Goal: Use online tool/utility: Utilize a website feature to perform a specific function

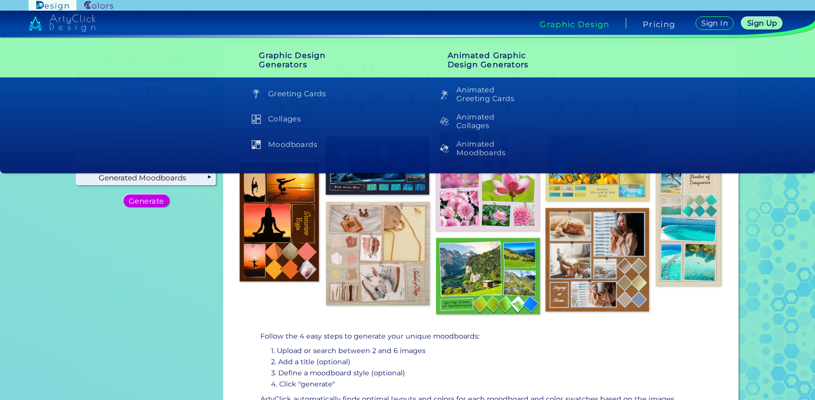
click at [416, 284] on img at bounding box center [481, 222] width 500 height 200
drag, startPoint x: 579, startPoint y: 336, endPoint x: 552, endPoint y: 337, distance: 27.1
click at [578, 336] on p "Follow the 4 easy steps to generate your unique moodboards:" at bounding box center [482, 336] width 442 height 11
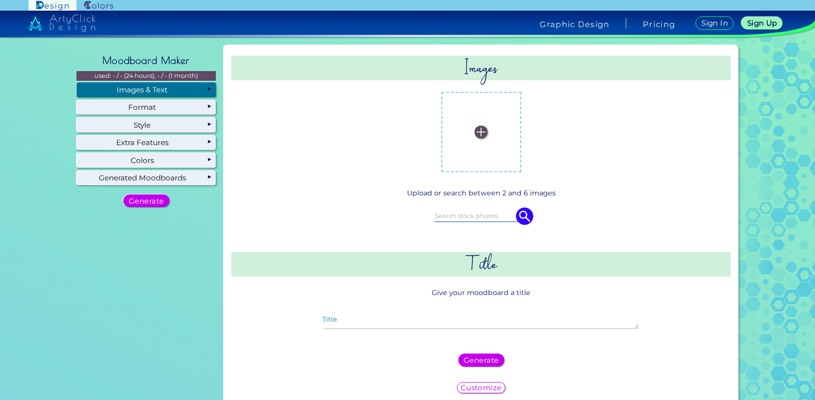
click at [157, 88] on div "Images & Text" at bounding box center [146, 89] width 139 height 15
click at [469, 140] on label at bounding box center [481, 132] width 70 height 70
click at [0, 0] on input "file" at bounding box center [0, 0] width 0 height 0
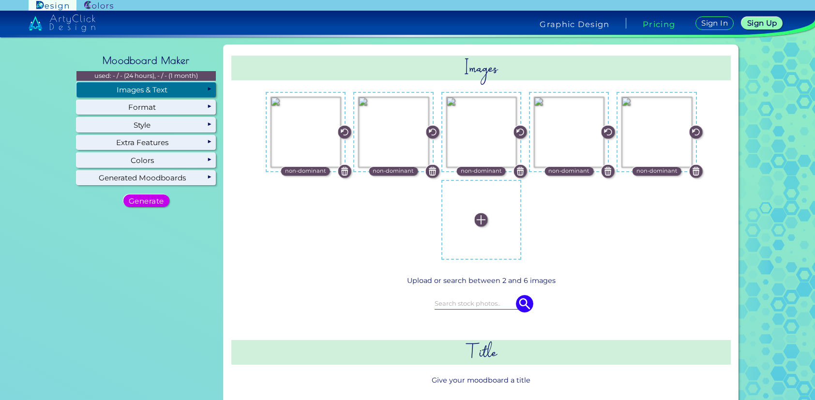
click at [477, 219] on img at bounding box center [481, 220] width 13 height 13
click at [0, 0] on input "file" at bounding box center [0, 0] width 0 height 0
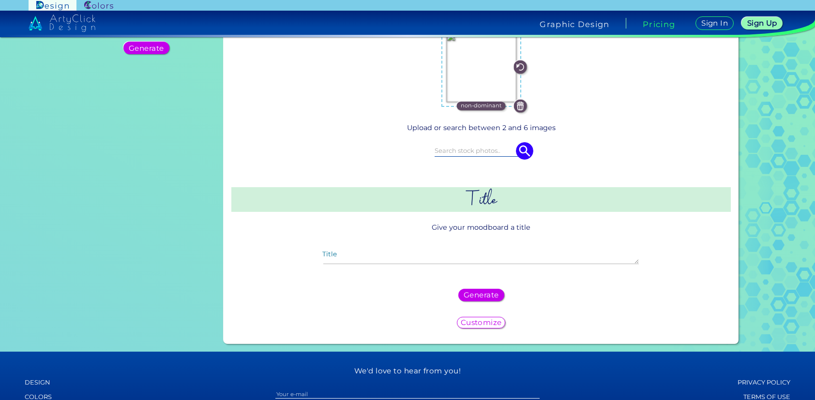
scroll to position [155, 0]
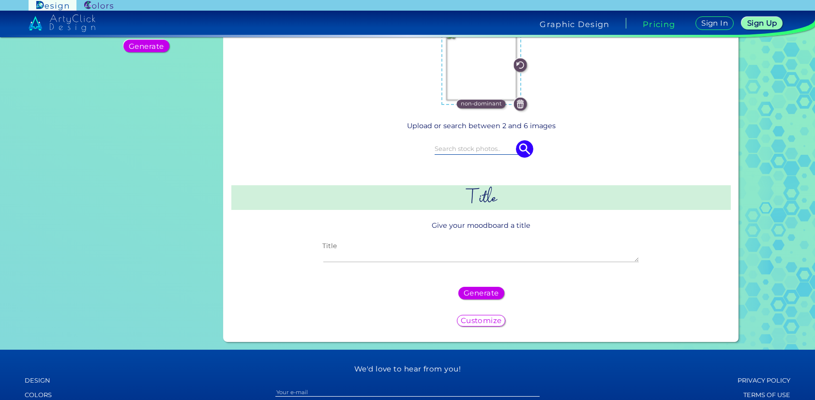
click at [343, 251] on textarea "Title" at bounding box center [481, 257] width 316 height 12
type textarea "Test"
click at [488, 294] on h5 "Generate" at bounding box center [481, 293] width 31 height 7
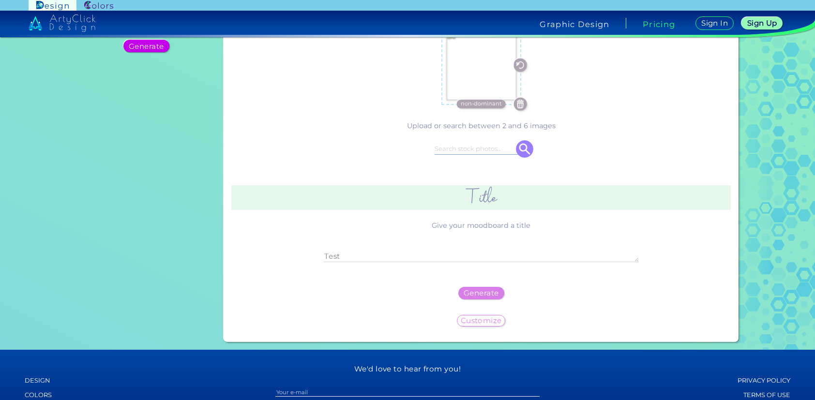
scroll to position [0, 0]
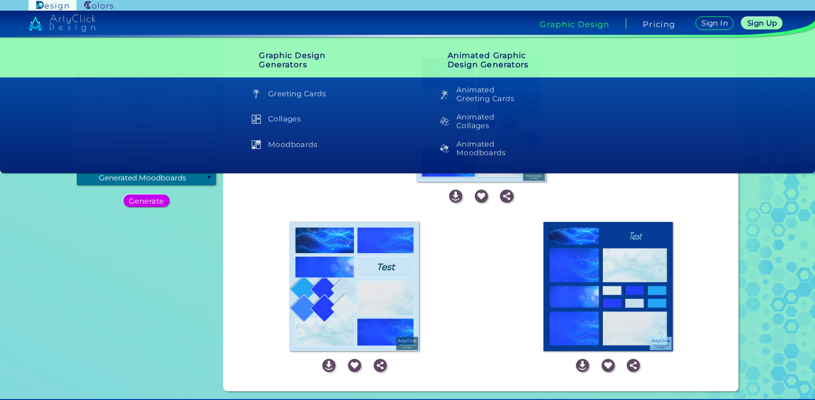
click at [454, 268] on div "Step 3: Retrieving for you.." at bounding box center [355, 286] width 254 height 137
click at [619, 305] on img at bounding box center [608, 286] width 129 height 129
